Goal: Task Accomplishment & Management: Manage account settings

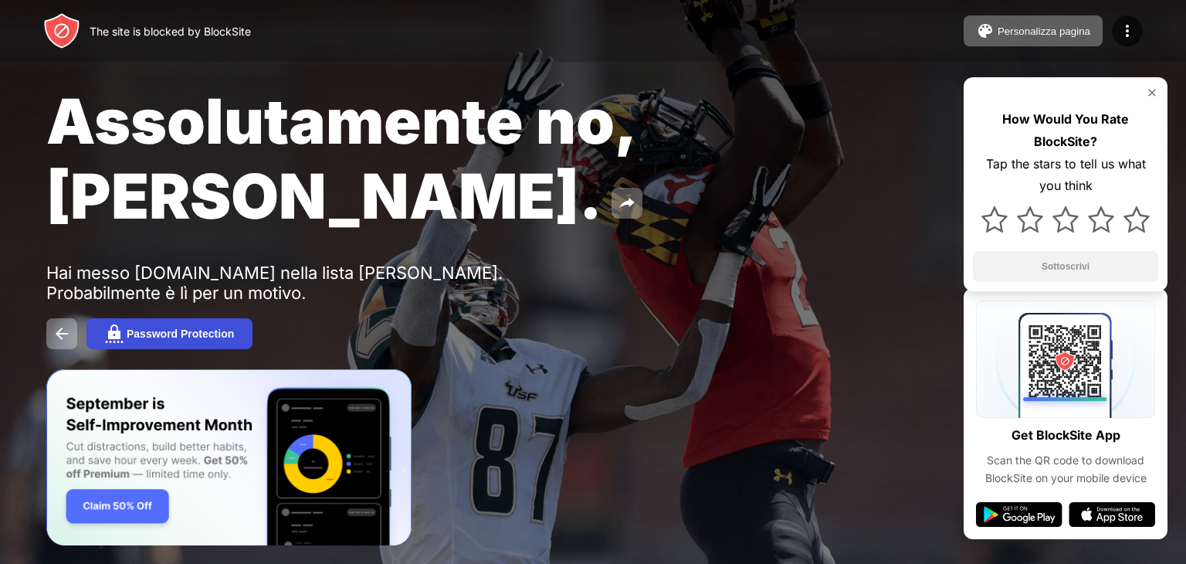
click at [186, 327] on div "Password Protection" at bounding box center [180, 333] width 107 height 12
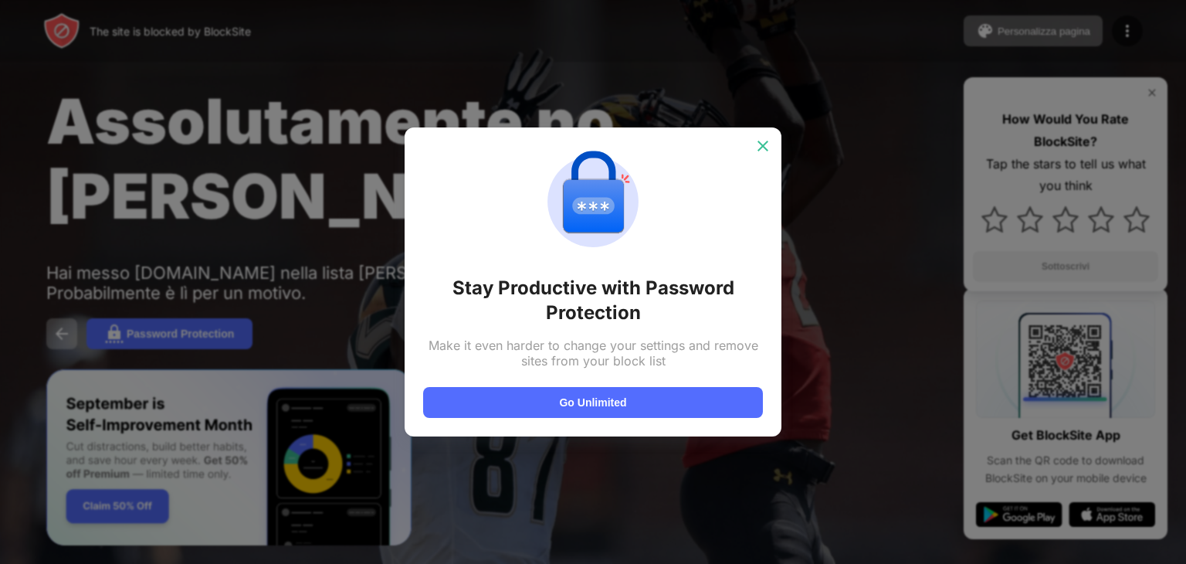
click at [765, 144] on img at bounding box center [762, 145] width 15 height 15
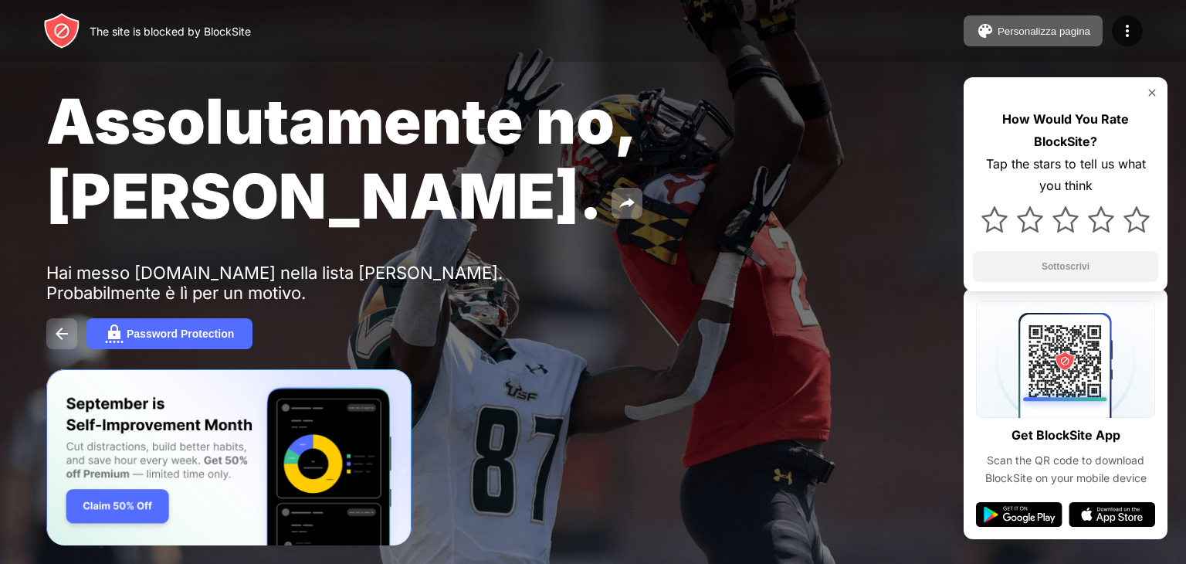
click at [76, 318] on button at bounding box center [61, 333] width 31 height 31
click at [1111, 34] on div "Personalizza pagina Modifica elenco di blocco Reindirizzare Personalizza la pag…" at bounding box center [1053, 30] width 179 height 31
click at [1126, 32] on img at bounding box center [1127, 31] width 19 height 19
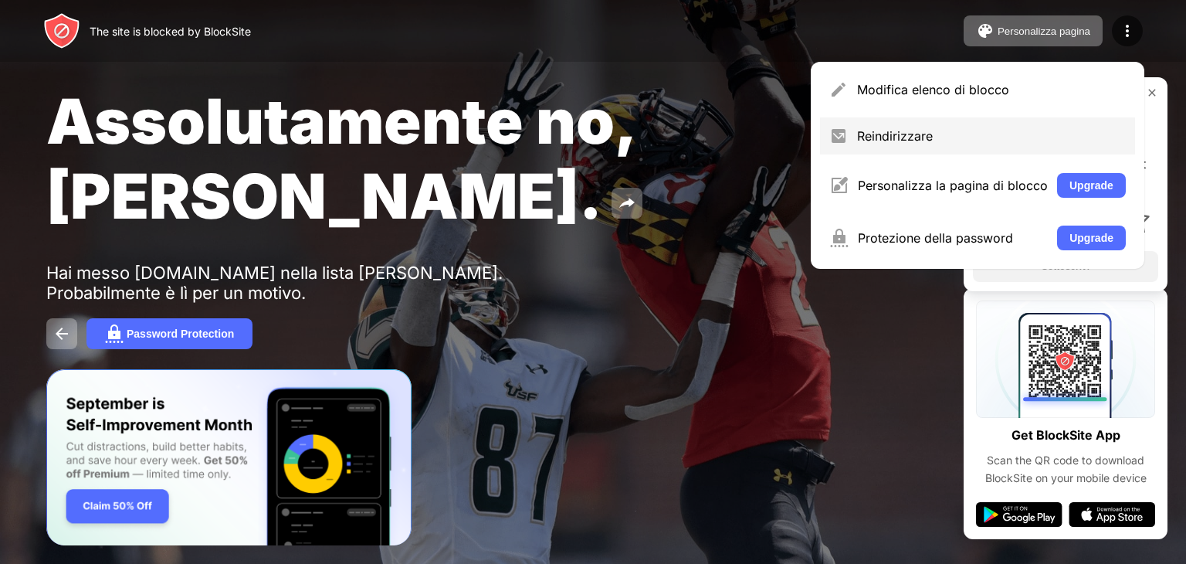
click at [1016, 121] on div "Reindirizzare" at bounding box center [977, 135] width 315 height 37
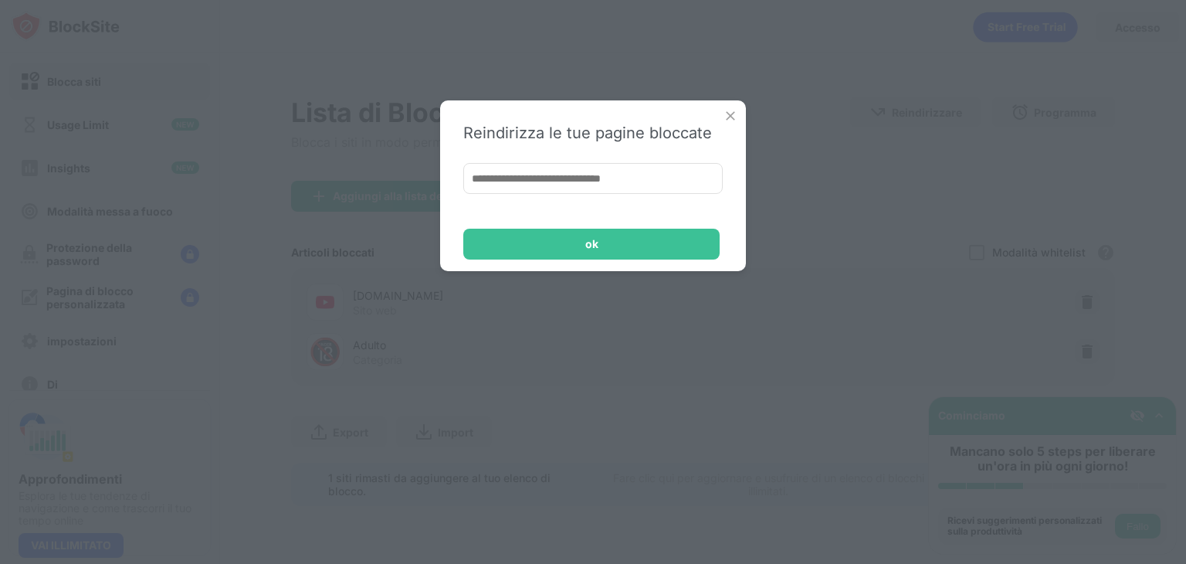
click at [730, 115] on img at bounding box center [730, 115] width 15 height 15
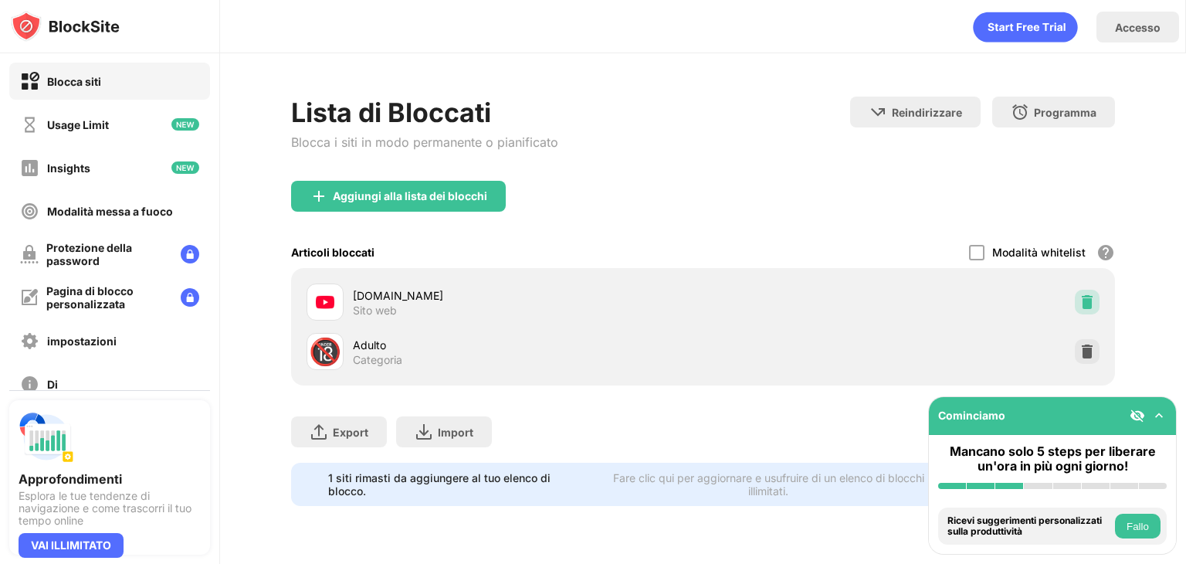
click at [1087, 294] on img at bounding box center [1087, 301] width 15 height 15
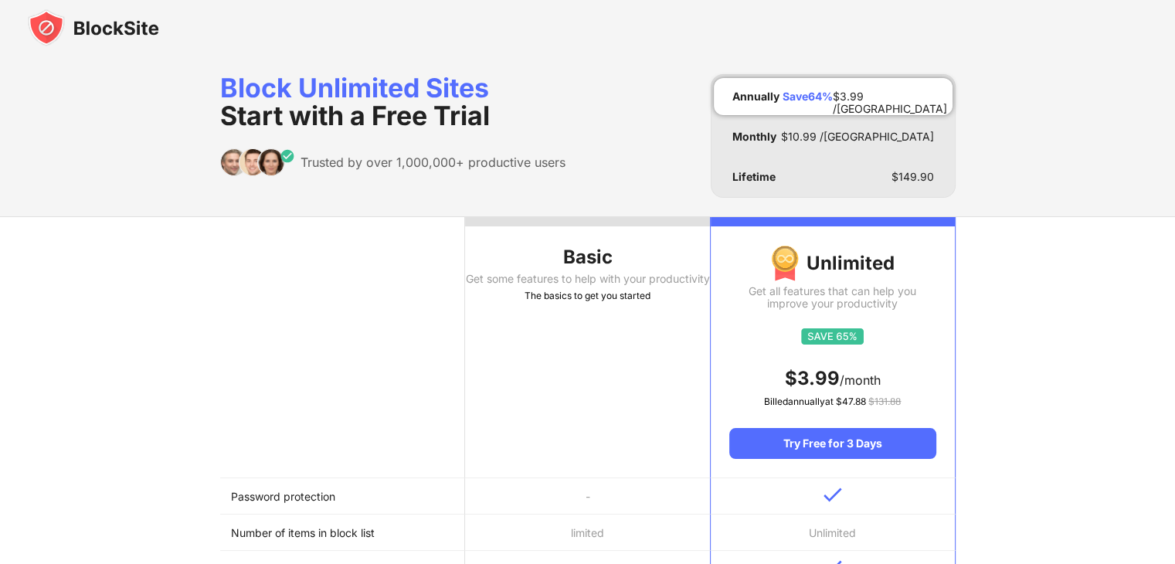
click at [114, 35] on img at bounding box center [93, 27] width 131 height 37
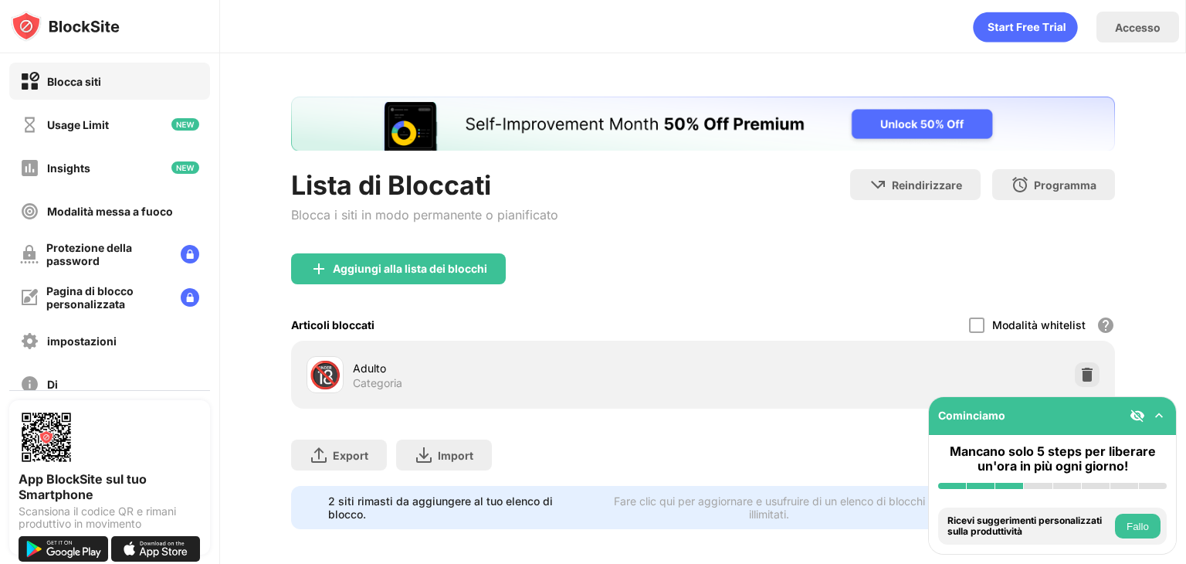
scroll to position [19, 0]
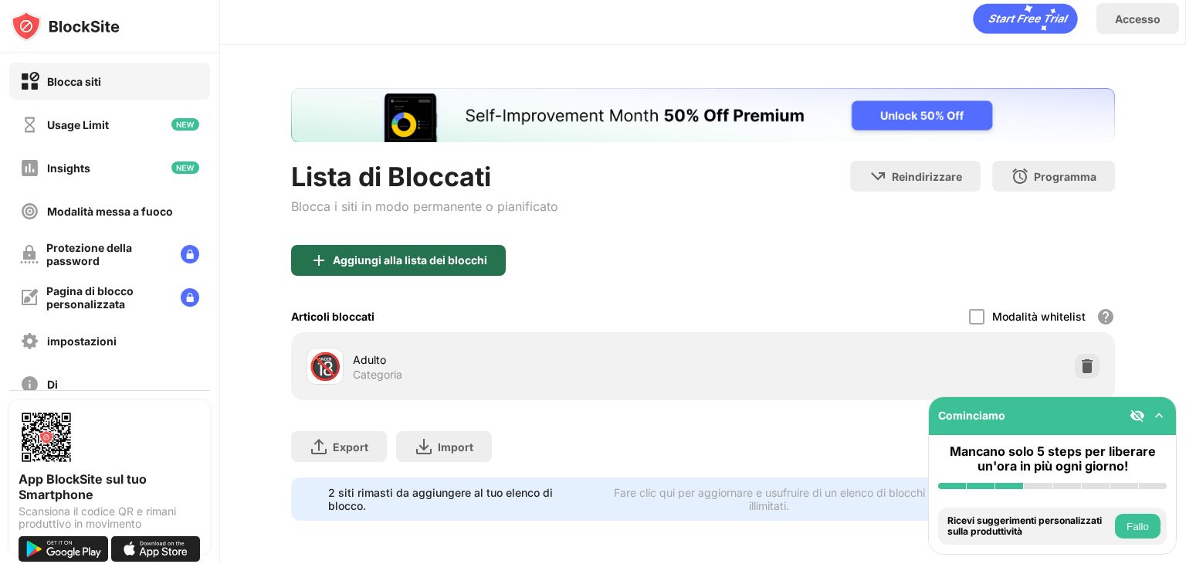
click at [397, 258] on div "Aggiungi alla lista dei blocchi" at bounding box center [398, 260] width 215 height 31
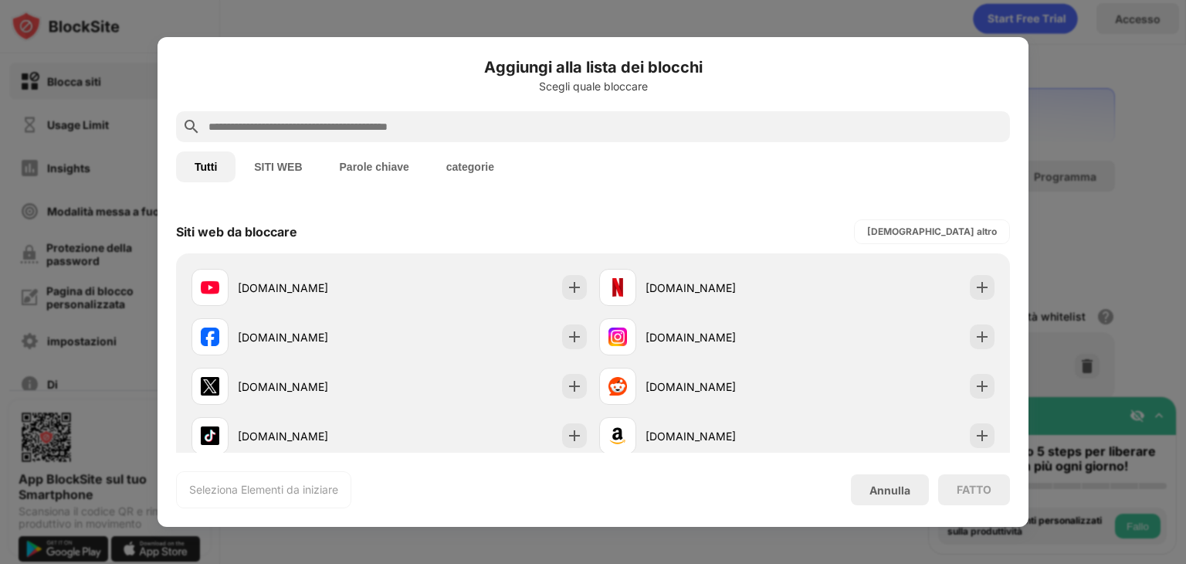
scroll to position [229, 0]
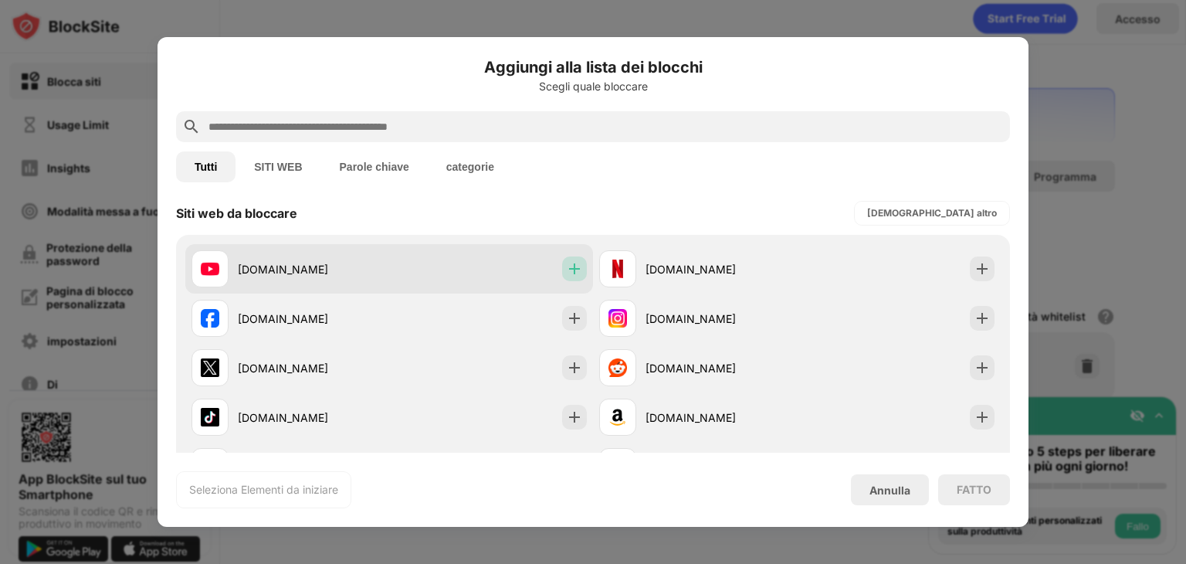
click at [575, 273] on img at bounding box center [574, 268] width 15 height 15
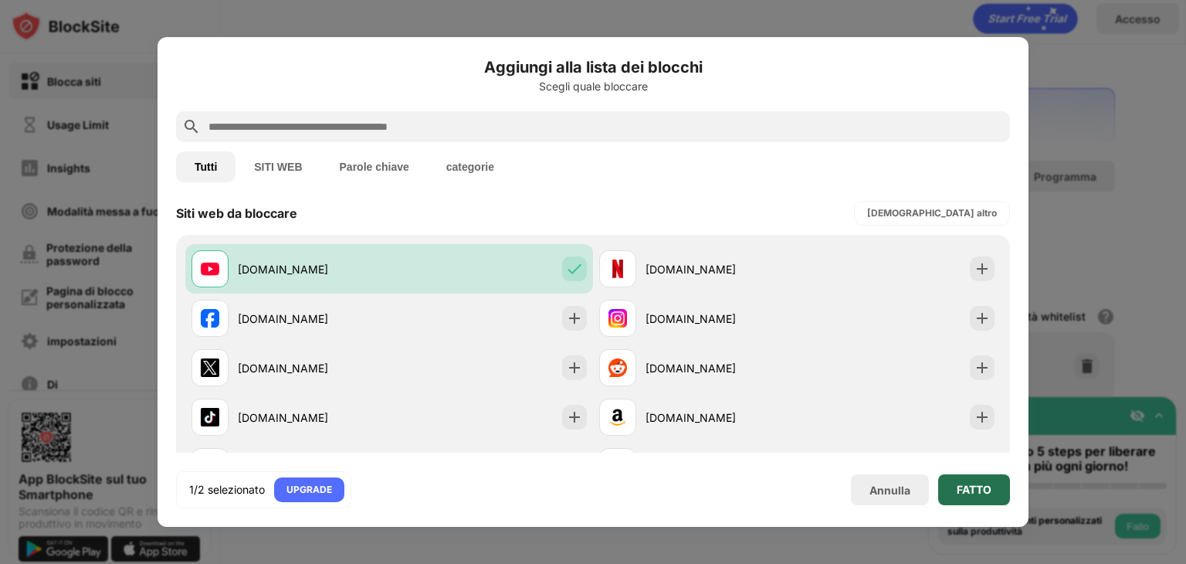
click at [950, 482] on div "FATTO" at bounding box center [974, 489] width 72 height 31
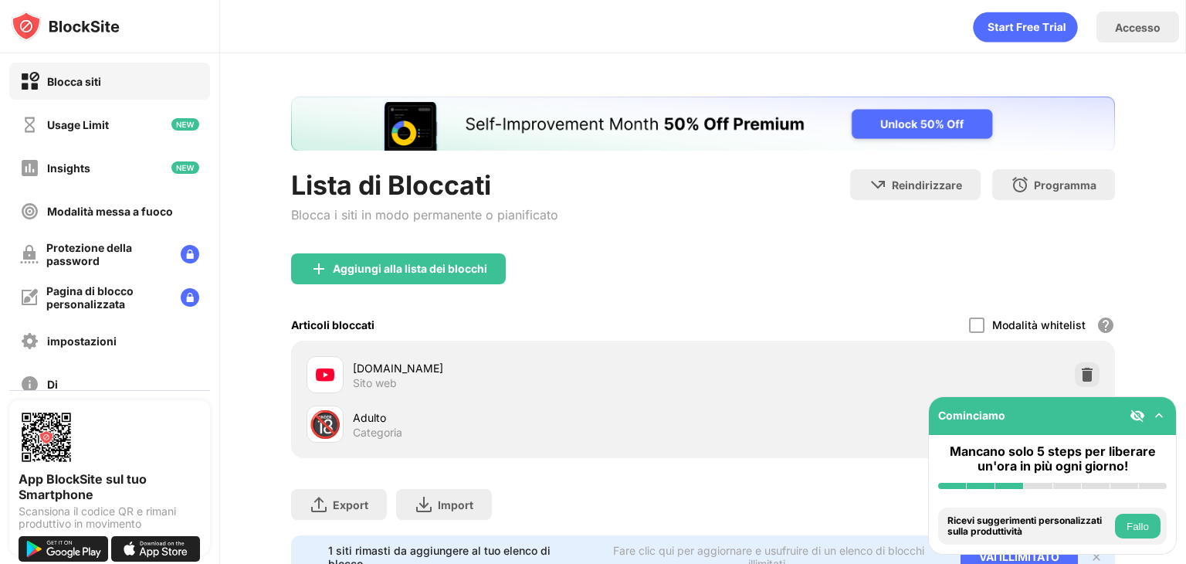
scroll to position [0, 0]
